Goal: Task Accomplishment & Management: Manage account settings

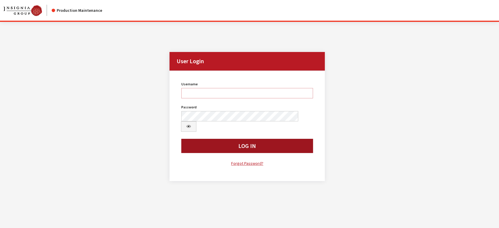
type input "jludwig"
click at [198, 139] on button "Log In" at bounding box center [247, 146] width 132 height 14
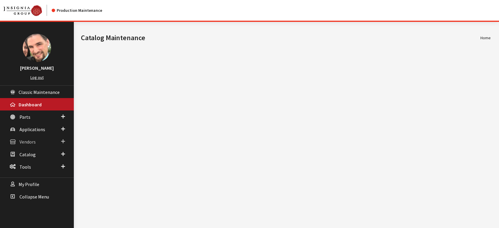
click at [31, 141] on span "Vendors" at bounding box center [27, 142] width 16 height 6
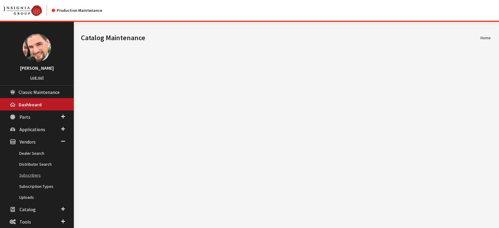
click at [31, 174] on link "Subscribers" at bounding box center [37, 175] width 74 height 11
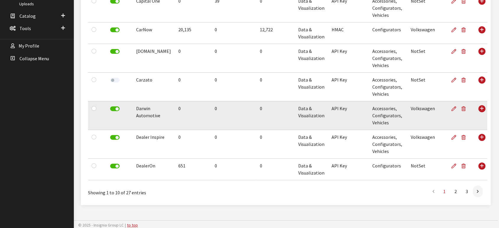
scroll to position [194, 0]
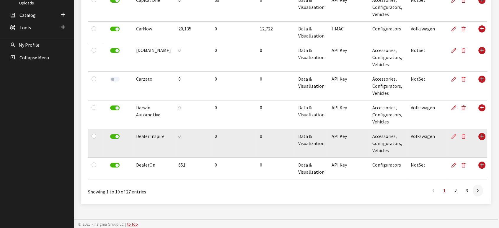
click at [452, 135] on icon at bounding box center [454, 136] width 5 height 5
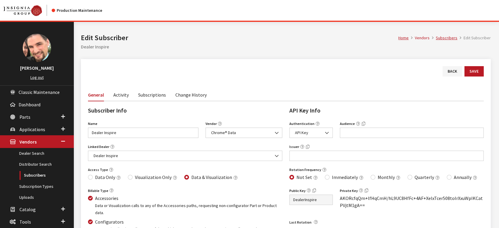
click at [119, 96] on link "Activity" at bounding box center [120, 94] width 15 height 12
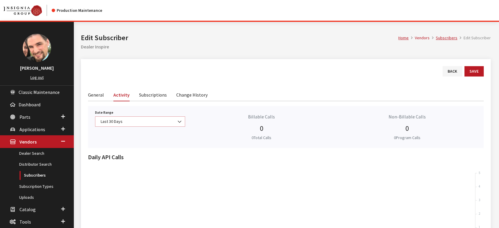
click at [173, 121] on span "Last 30 Days" at bounding box center [140, 121] width 82 height 6
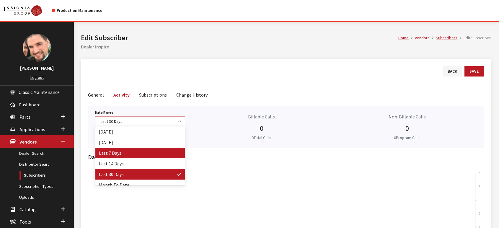
scroll to position [26, 0]
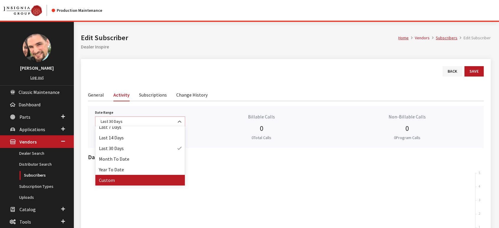
select select "128"
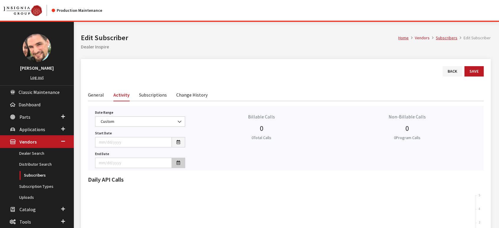
click at [180, 163] on button "button" at bounding box center [179, 163] width 14 height 10
click at [118, 84] on th "[DATE]" at bounding box center [129, 85] width 44 height 9
click at [102, 85] on th "«" at bounding box center [102, 85] width 9 height 9
click at [149, 133] on span "Dec" at bounding box center [151, 133] width 14 height 16
click at [120, 148] on td "31" at bounding box center [120, 147] width 9 height 9
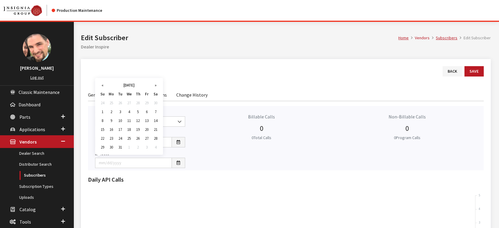
type input "[DATE]"
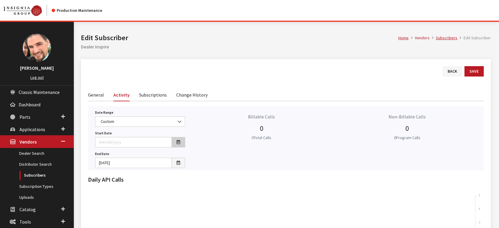
click at [176, 142] on button "button" at bounding box center [179, 142] width 14 height 10
click at [138, 65] on th "[DATE]" at bounding box center [129, 64] width 44 height 9
click at [101, 66] on th "«" at bounding box center [102, 64] width 9 height 9
click at [103, 77] on span "Jan" at bounding box center [106, 78] width 14 height 16
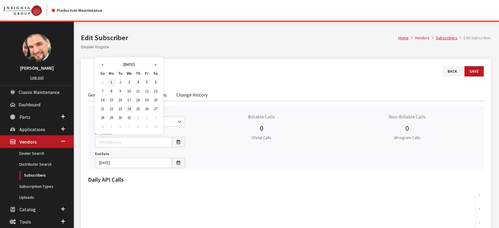
click at [111, 81] on td "1" at bounding box center [111, 82] width 9 height 9
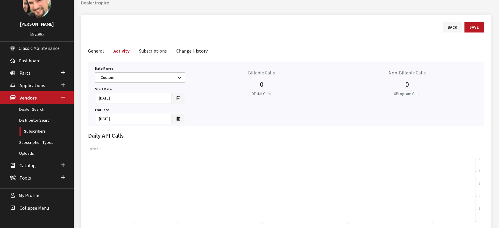
scroll to position [33, 0]
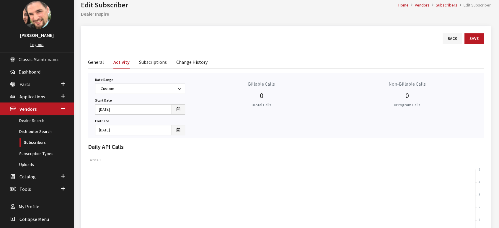
click at [161, 63] on link "Subscriptions" at bounding box center [153, 62] width 28 height 12
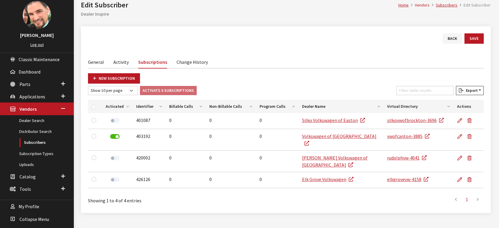
click at [115, 61] on link "Activity" at bounding box center [120, 62] width 15 height 12
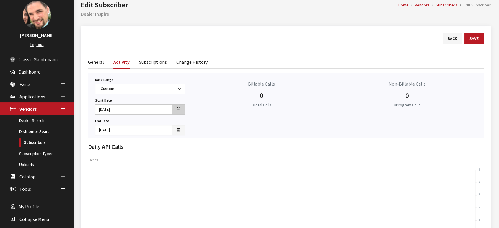
click at [178, 110] on icon "button" at bounding box center [179, 110] width 4 height 4
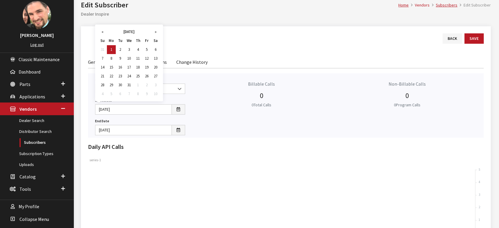
click at [126, 32] on th "[DATE]" at bounding box center [129, 31] width 44 height 9
click at [105, 31] on th "«" at bounding box center [102, 31] width 9 height 9
click at [106, 44] on span "Jan" at bounding box center [106, 45] width 14 height 16
click at [101, 58] on td "1" at bounding box center [102, 58] width 9 height 9
type input "[DATE]"
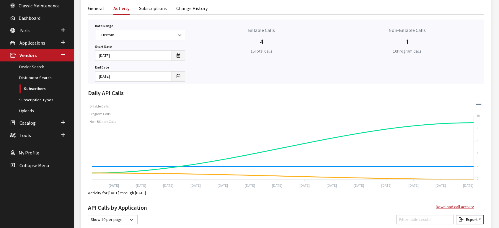
scroll to position [75, 0]
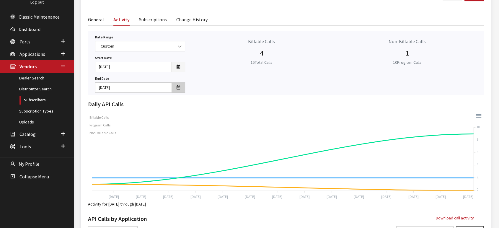
click at [178, 88] on icon "button" at bounding box center [179, 88] width 4 height 4
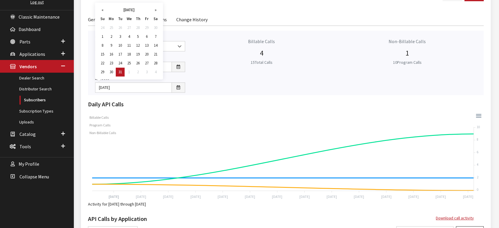
click at [133, 11] on th "[DATE]" at bounding box center [129, 10] width 44 height 9
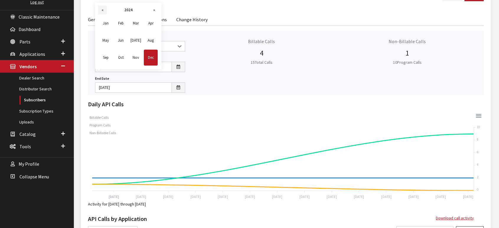
click at [104, 9] on th "«" at bounding box center [102, 10] width 9 height 9
click at [150, 57] on span "Dec" at bounding box center [151, 58] width 14 height 16
click at [103, 69] on td "31" at bounding box center [102, 72] width 9 height 9
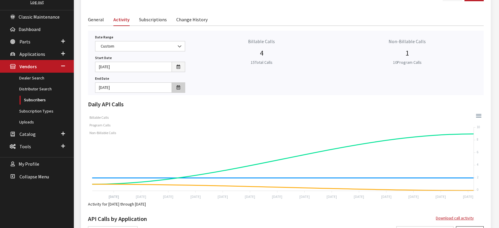
click at [180, 88] on icon "button" at bounding box center [179, 88] width 4 height 4
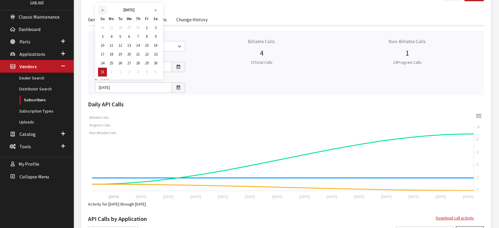
click at [102, 9] on th "«" at bounding box center [102, 10] width 9 height 9
click at [155, 11] on th "»" at bounding box center [155, 10] width 9 height 9
click at [154, 11] on th "»" at bounding box center [155, 10] width 9 height 9
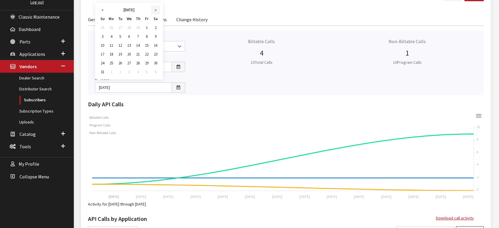
click at [154, 11] on th "»" at bounding box center [155, 10] width 9 height 9
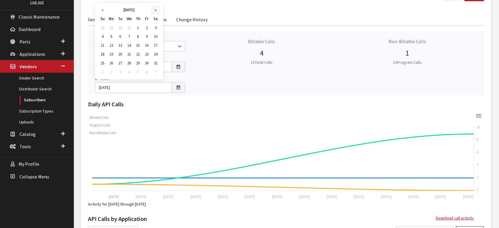
click at [154, 11] on th "»" at bounding box center [155, 10] width 9 height 9
click at [120, 71] on td "31" at bounding box center [120, 72] width 9 height 9
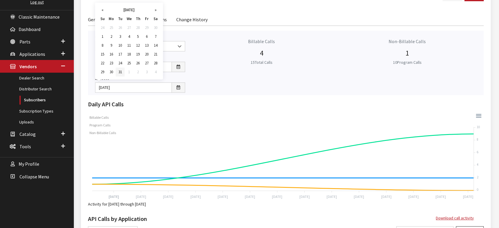
type input "[DATE]"
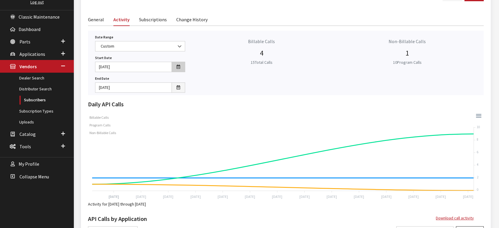
click at [180, 65] on icon "button" at bounding box center [179, 67] width 4 height 4
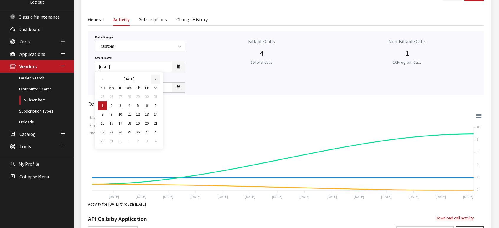
click at [154, 81] on th "»" at bounding box center [155, 79] width 9 height 9
click at [123, 79] on th "[DATE]" at bounding box center [129, 79] width 44 height 9
click at [151, 125] on span "Dec" at bounding box center [151, 127] width 14 height 16
click at [147, 95] on td "1" at bounding box center [146, 96] width 9 height 9
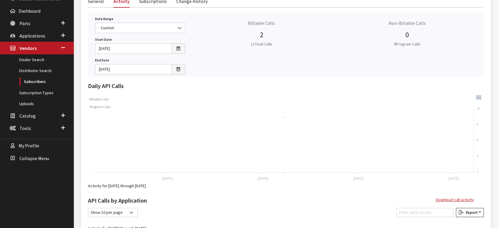
scroll to position [61, 0]
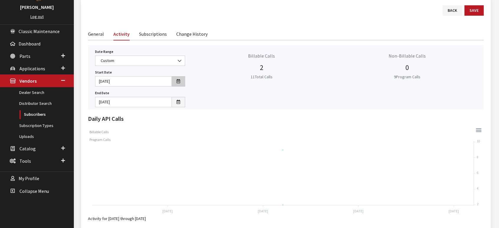
click at [178, 82] on icon "button" at bounding box center [179, 81] width 4 height 4
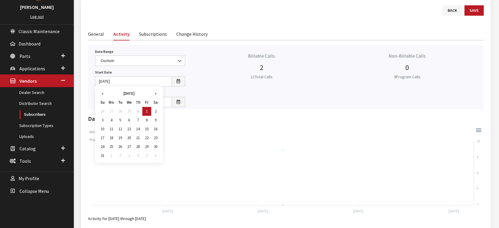
click at [135, 94] on th "[DATE]" at bounding box center [129, 93] width 44 height 9
click at [153, 93] on th "»" at bounding box center [154, 93] width 9 height 9
click at [108, 105] on span "Jan" at bounding box center [106, 107] width 14 height 16
click at [112, 113] on td "1" at bounding box center [111, 111] width 9 height 9
type input "[DATE]"
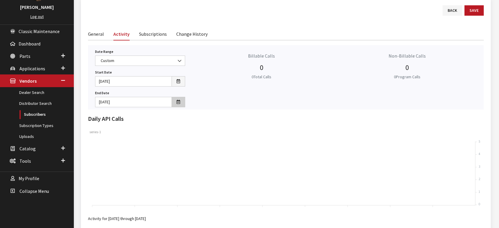
click at [177, 100] on icon "button" at bounding box center [179, 102] width 4 height 4
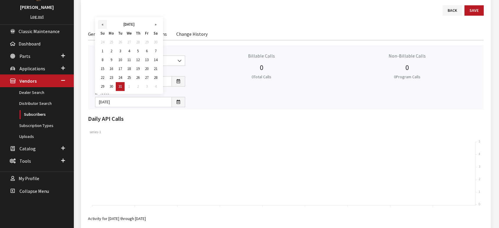
click at [101, 24] on th "«" at bounding box center [102, 24] width 9 height 9
click at [127, 25] on th "[DATE]" at bounding box center [129, 24] width 44 height 9
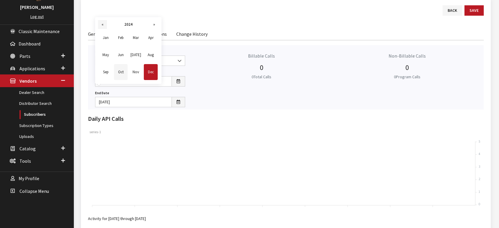
click at [101, 25] on th "«" at bounding box center [102, 24] width 9 height 9
click at [150, 71] on span "Dec" at bounding box center [151, 72] width 14 height 16
click at [103, 87] on td "31" at bounding box center [102, 86] width 9 height 9
type input "[DATE]"
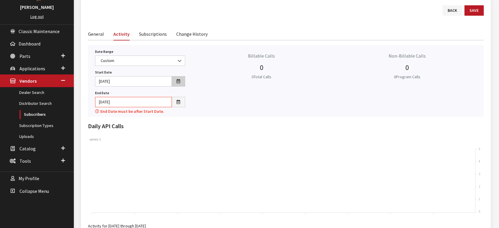
click at [179, 81] on icon "button" at bounding box center [179, 81] width 4 height 4
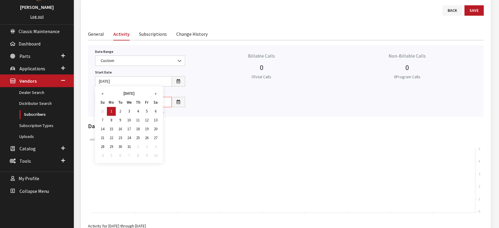
click at [120, 92] on th "[DATE]" at bounding box center [129, 93] width 44 height 9
click at [104, 93] on th "«" at bounding box center [102, 93] width 9 height 9
click at [124, 123] on span "Jun" at bounding box center [121, 124] width 14 height 16
click at [139, 112] on td "1" at bounding box center [138, 111] width 9 height 9
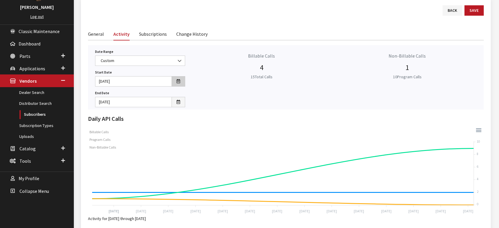
click at [182, 84] on button "button" at bounding box center [179, 81] width 14 height 10
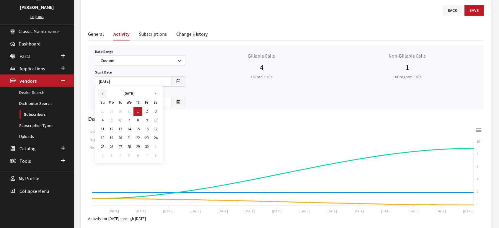
click at [104, 96] on th "«" at bounding box center [102, 93] width 9 height 9
click at [125, 94] on th "[DATE]" at bounding box center [129, 93] width 44 height 9
click at [106, 105] on span "Jan" at bounding box center [106, 107] width 14 height 16
click at [103, 118] on td "1" at bounding box center [102, 120] width 9 height 9
type input "[DATE]"
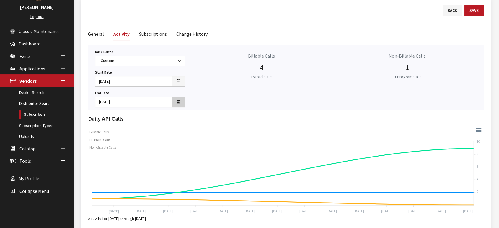
click at [178, 103] on icon "button" at bounding box center [179, 102] width 4 height 4
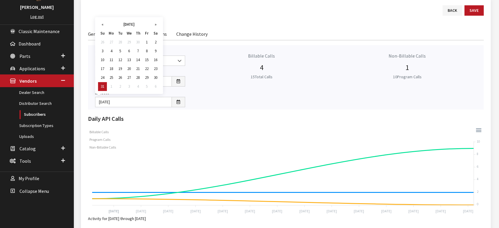
click at [138, 24] on th "[DATE]" at bounding box center [129, 24] width 44 height 9
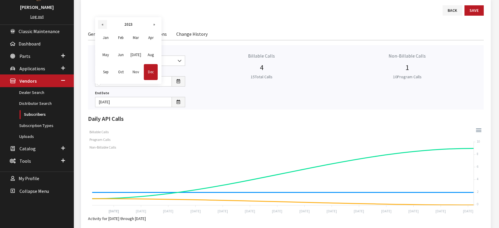
click at [104, 22] on th "«" at bounding box center [102, 24] width 9 height 9
click at [148, 75] on span "Dec" at bounding box center [151, 72] width 14 height 16
click at [156, 77] on td "31" at bounding box center [155, 77] width 9 height 9
type input "[DATE]"
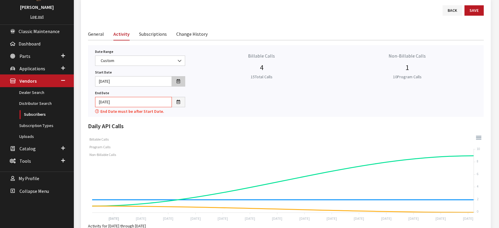
click at [174, 82] on button "button" at bounding box center [179, 81] width 14 height 10
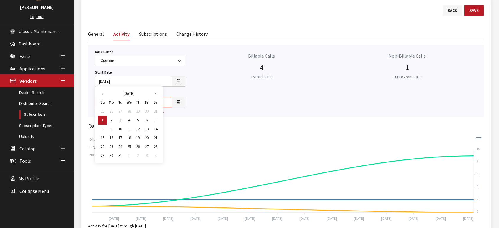
click at [134, 92] on th "[DATE]" at bounding box center [129, 93] width 44 height 9
click at [103, 95] on th "«" at bounding box center [102, 93] width 9 height 9
click at [105, 108] on span "Jan" at bounding box center [106, 107] width 14 height 16
click at [157, 112] on td "1" at bounding box center [155, 111] width 9 height 9
type input "[DATE]"
